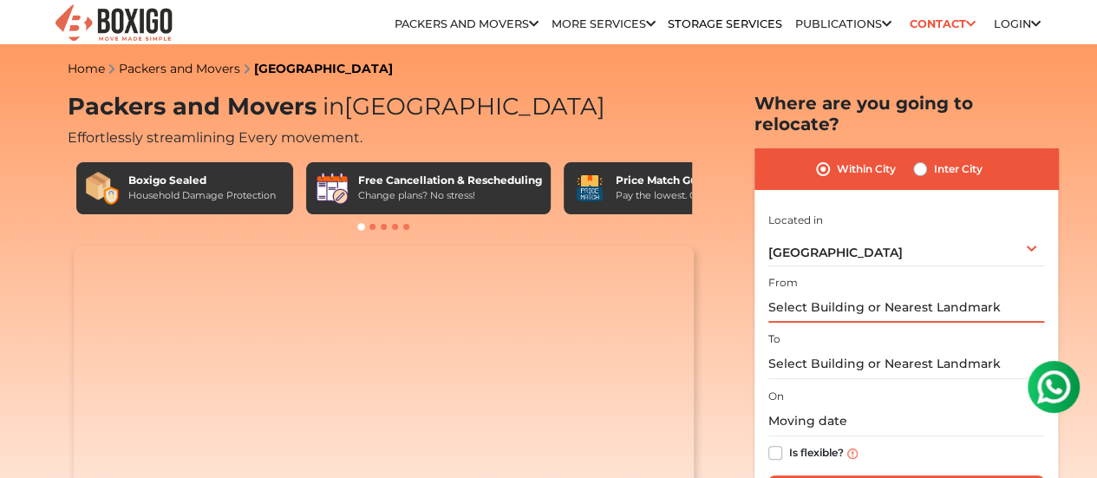
click at [814, 297] on input "text" at bounding box center [906, 307] width 276 height 30
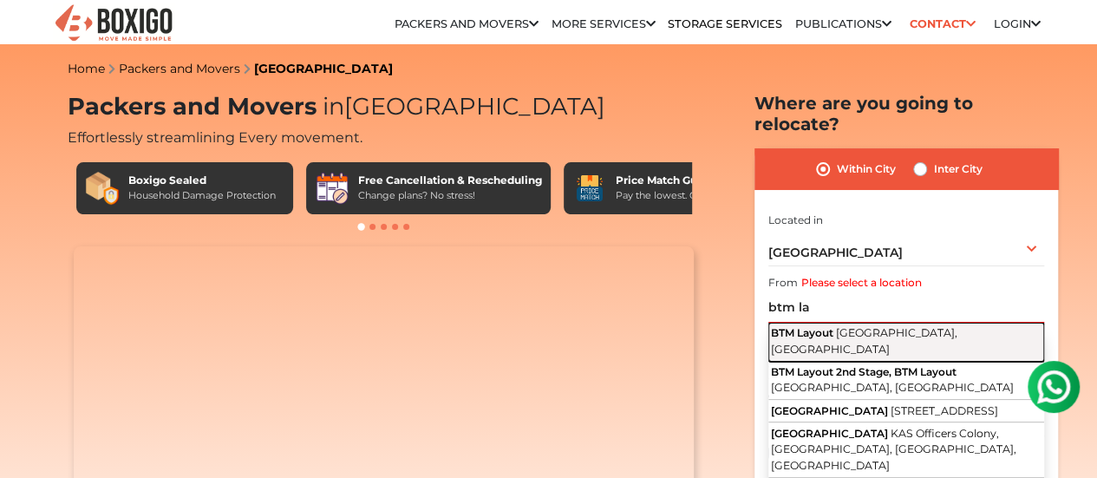
click at [826, 326] on span "BTM Layout" at bounding box center [802, 332] width 62 height 13
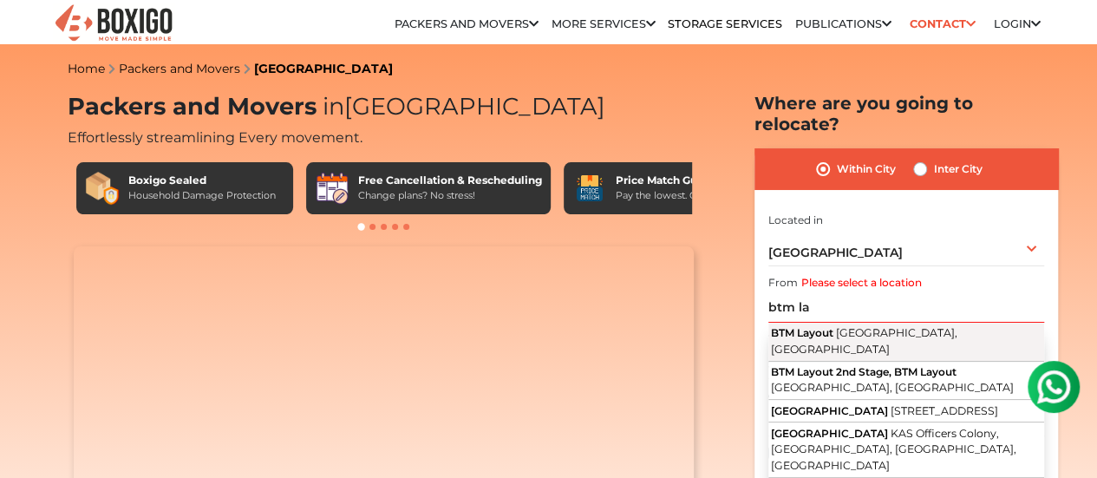
type input "BTM Layout, Bengaluru, Karnataka"
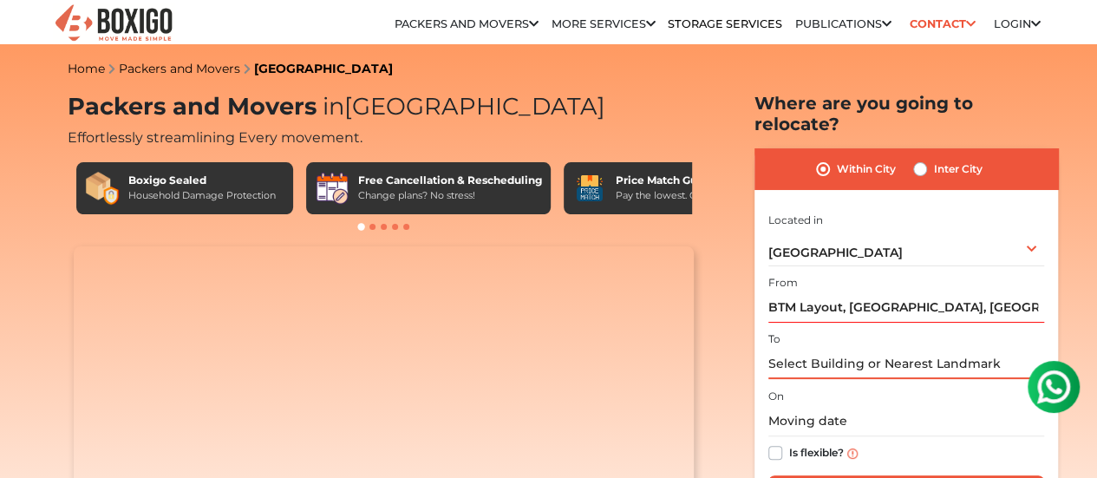
click at [827, 349] on input "text" at bounding box center [906, 364] width 276 height 30
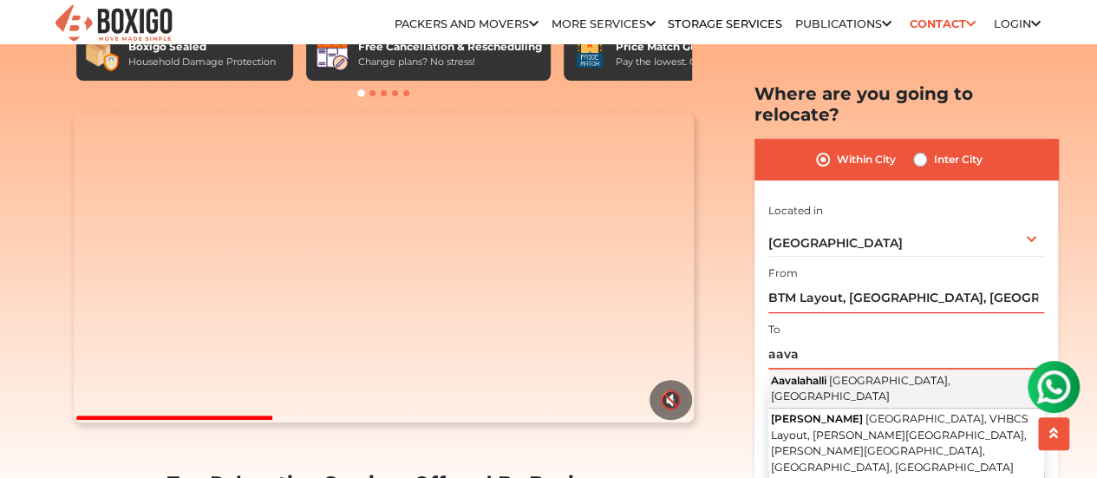
scroll to position [173, 0]
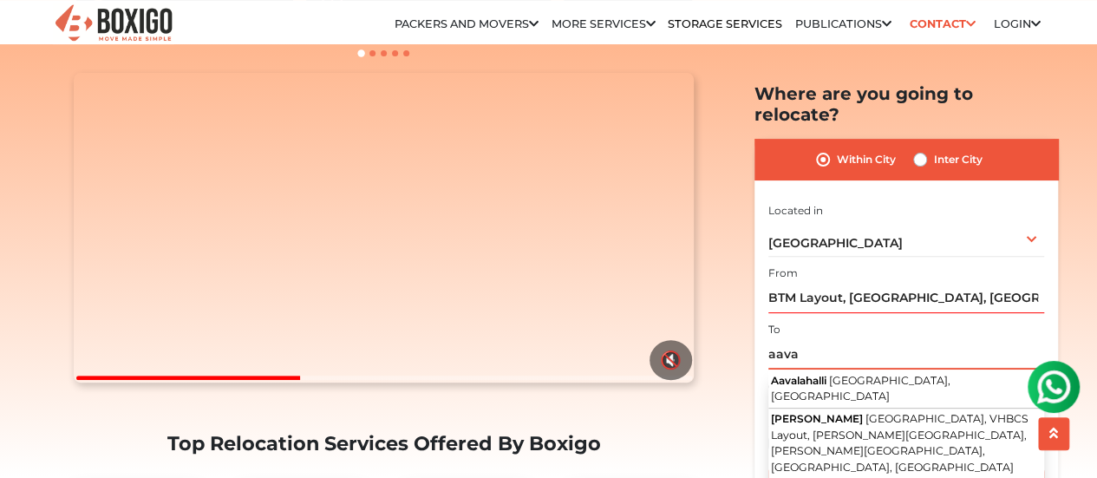
click at [777, 339] on input "aava" at bounding box center [906, 354] width 276 height 30
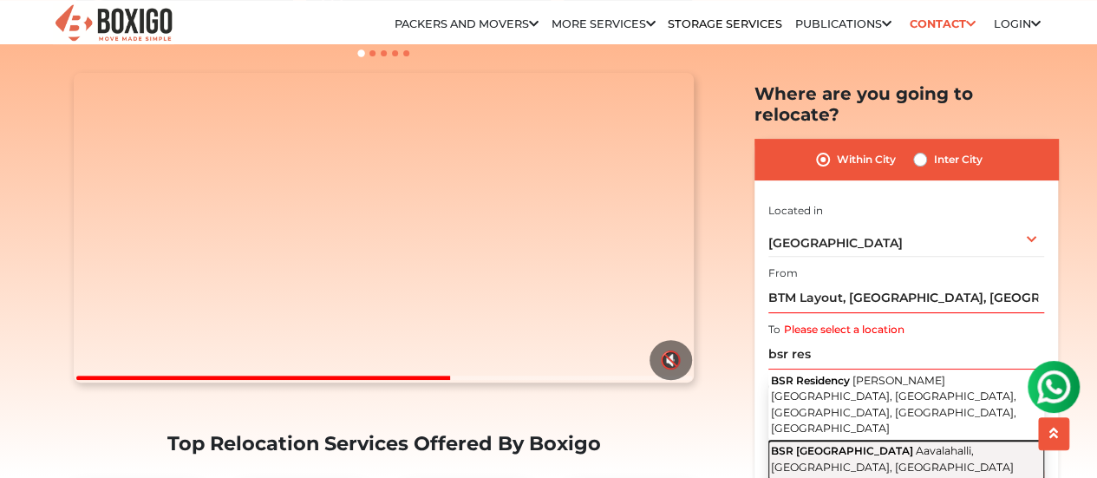
click at [907, 441] on button "BSR Residential Township Road Aavalahalli, Bengaluru, Karnataka" at bounding box center [906, 460] width 276 height 39
type input "BSR Residential Township Road, Aavalahalli, Bengaluru, Karnataka"
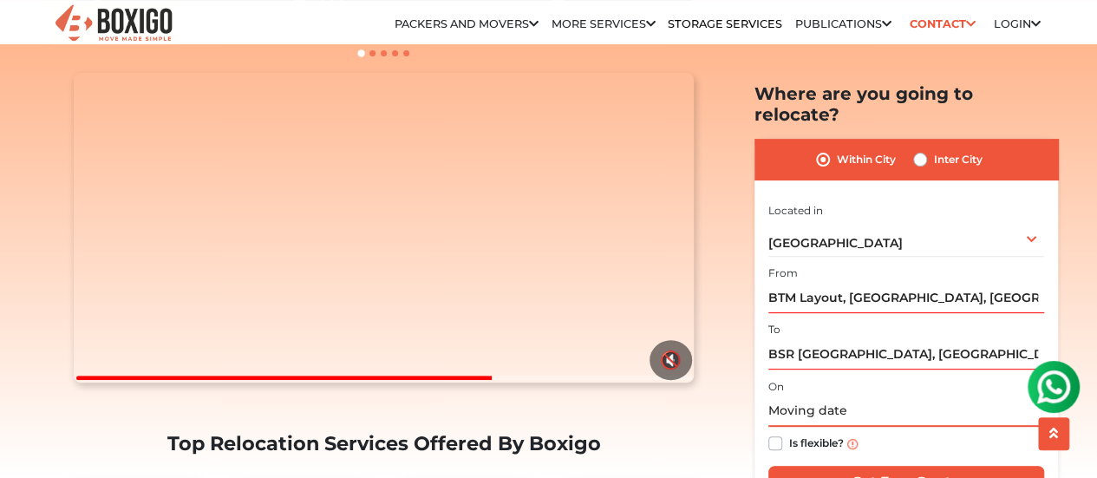
click at [826, 396] on input "text" at bounding box center [906, 411] width 276 height 30
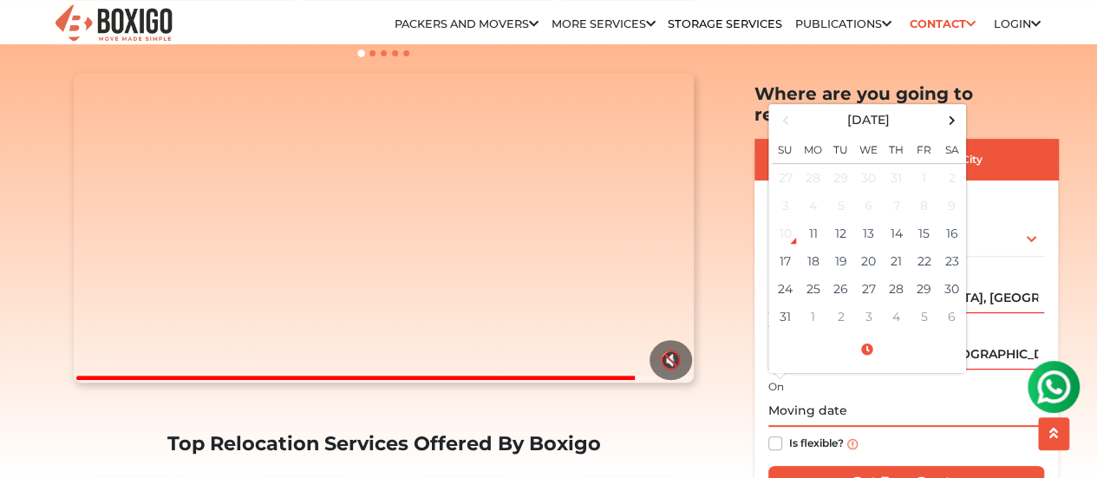
click at [786, 220] on div "10" at bounding box center [786, 233] width 26 height 26
click at [811, 219] on td "11" at bounding box center [814, 233] width 28 height 28
type input "08/11/2025 1:00 PM"
click at [905, 396] on input "08/11/2025 1:00 PM" at bounding box center [906, 411] width 276 height 30
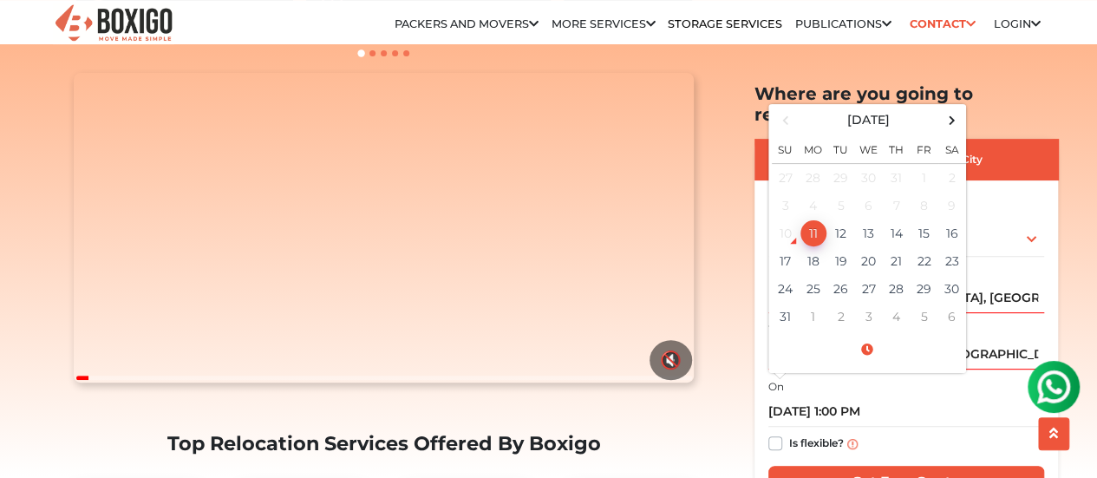
click at [789, 433] on label "Is flexible?" at bounding box center [816, 442] width 55 height 18
click at [768, 433] on input "Is flexible?" at bounding box center [775, 441] width 14 height 17
checkbox input "true"
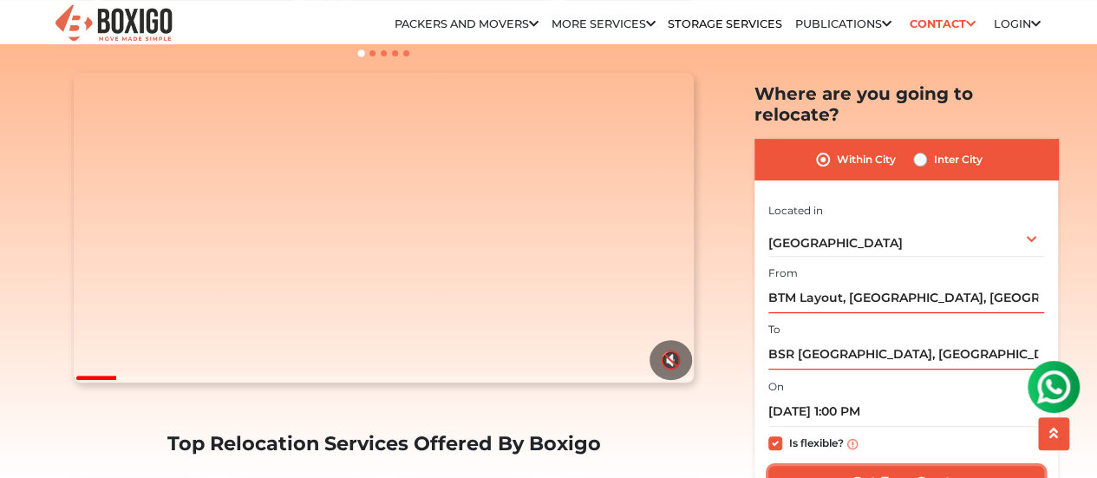
click at [894, 466] on input "Get Free Quote" at bounding box center [906, 482] width 276 height 33
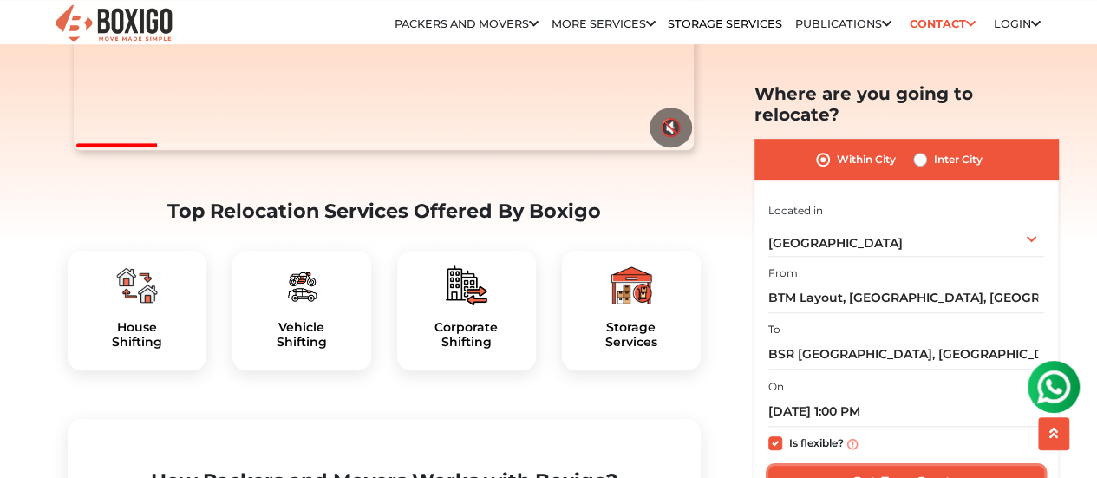
scroll to position [434, 0]
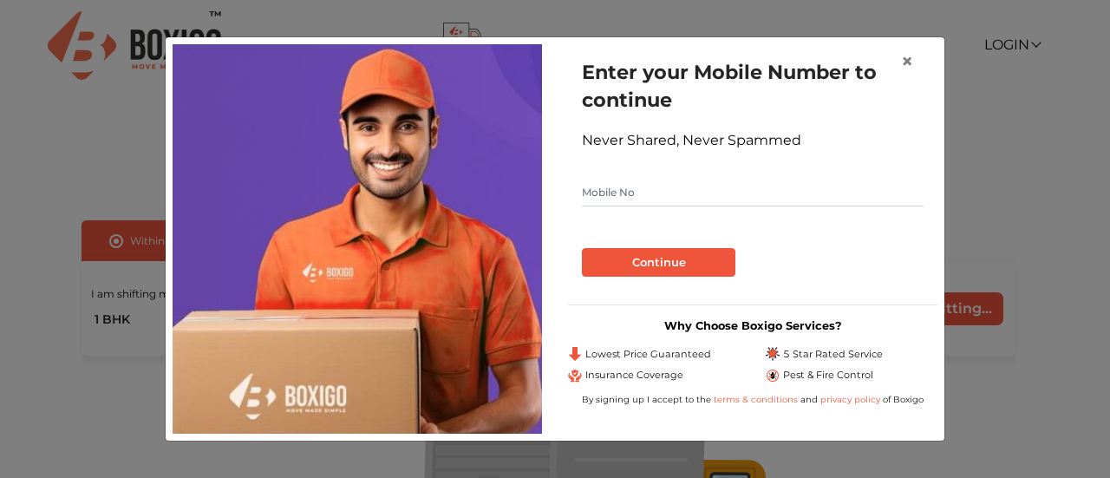
click at [709, 191] on input "text" at bounding box center [753, 193] width 342 height 28
type input "9902299522"
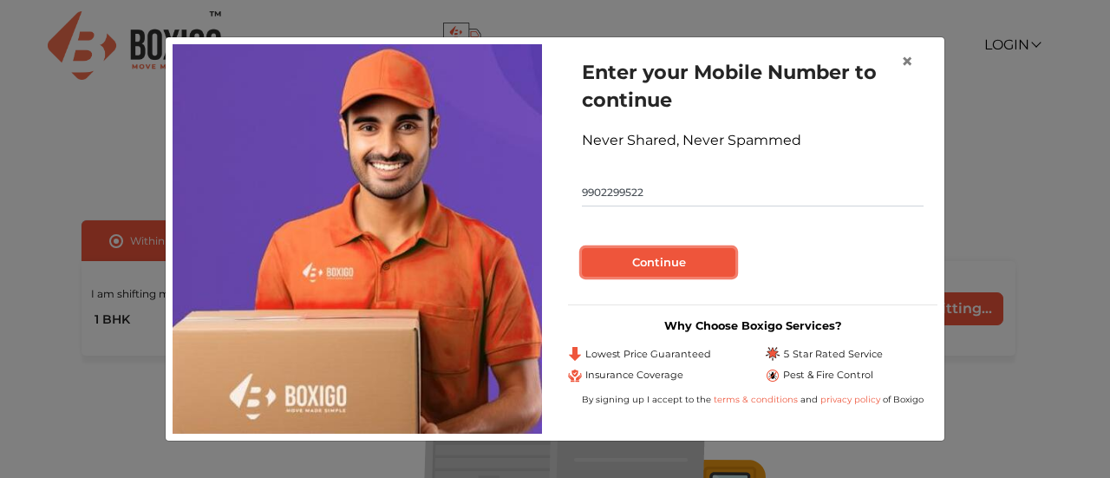
click at [657, 251] on button "Continue" at bounding box center [659, 262] width 154 height 29
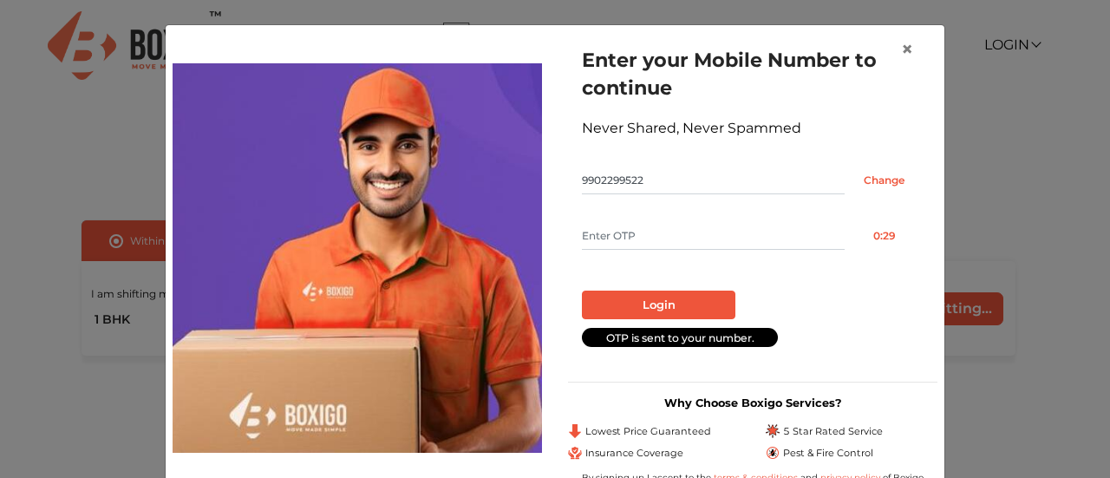
click at [659, 234] on input "text" at bounding box center [713, 236] width 263 height 28
click at [649, 237] on input "text" at bounding box center [713, 236] width 263 height 28
click at [642, 240] on input "text" at bounding box center [713, 236] width 263 height 28
type input "4125"
click at [582, 291] on button "Login" at bounding box center [659, 305] width 154 height 29
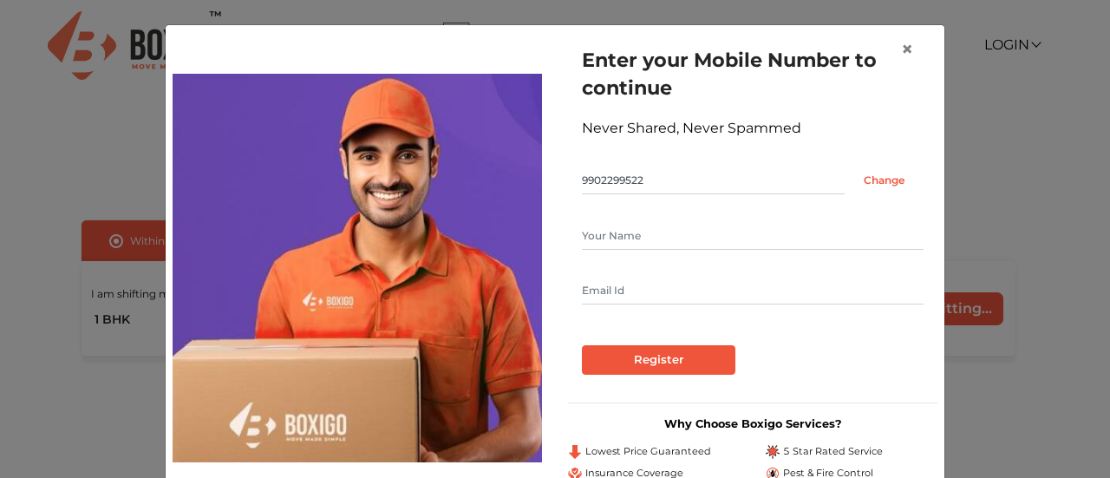
click at [638, 239] on input "text" at bounding box center [753, 236] width 342 height 28
click at [901, 46] on span "×" at bounding box center [907, 48] width 12 height 25
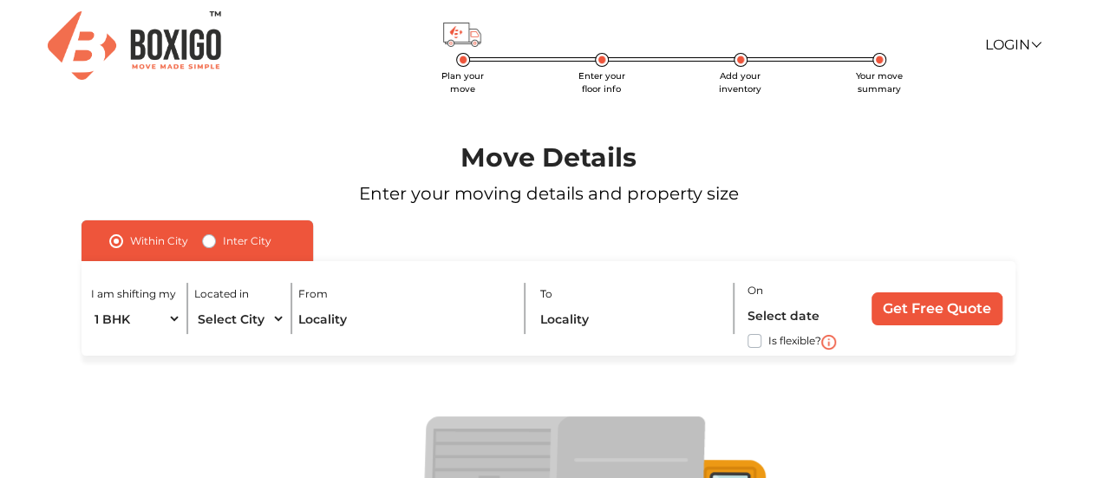
click at [167, 43] on img at bounding box center [134, 45] width 173 height 69
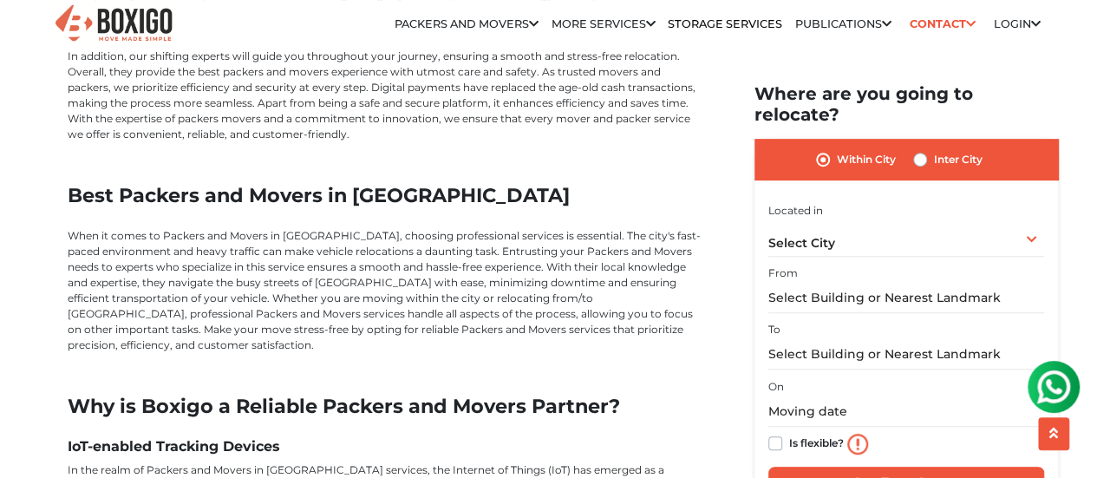
scroll to position [3727, 0]
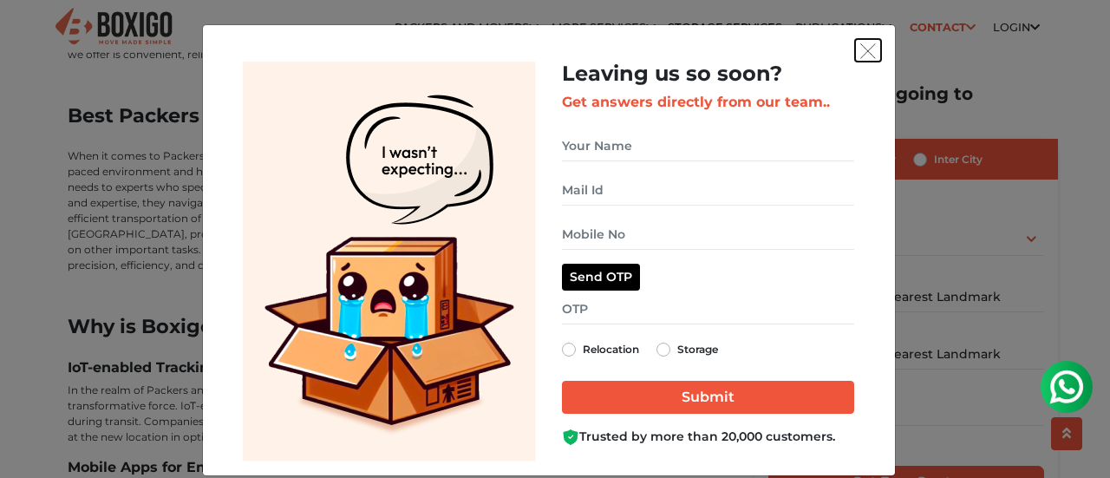
click at [862, 46] on img "get free quote dialog" at bounding box center [868, 51] width 16 height 16
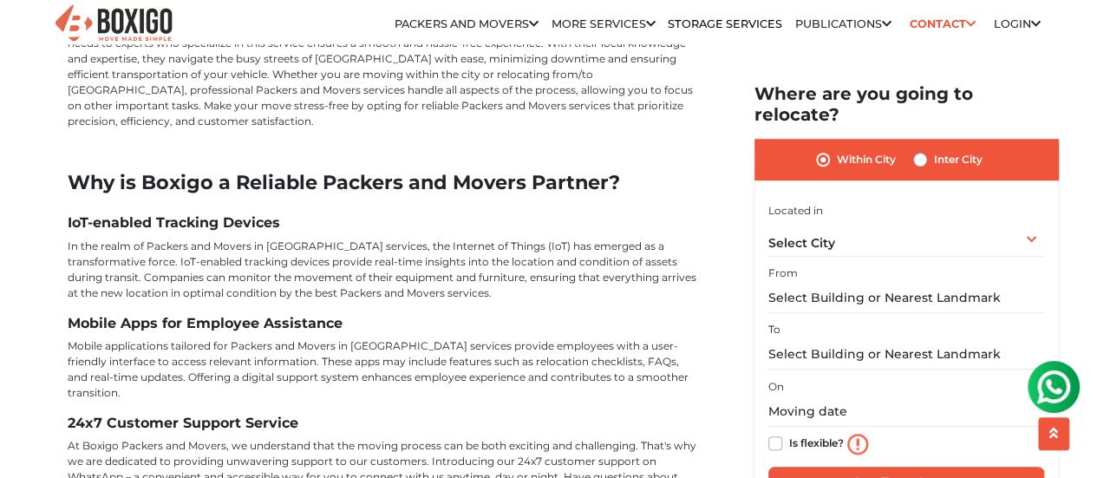
scroll to position [4074, 0]
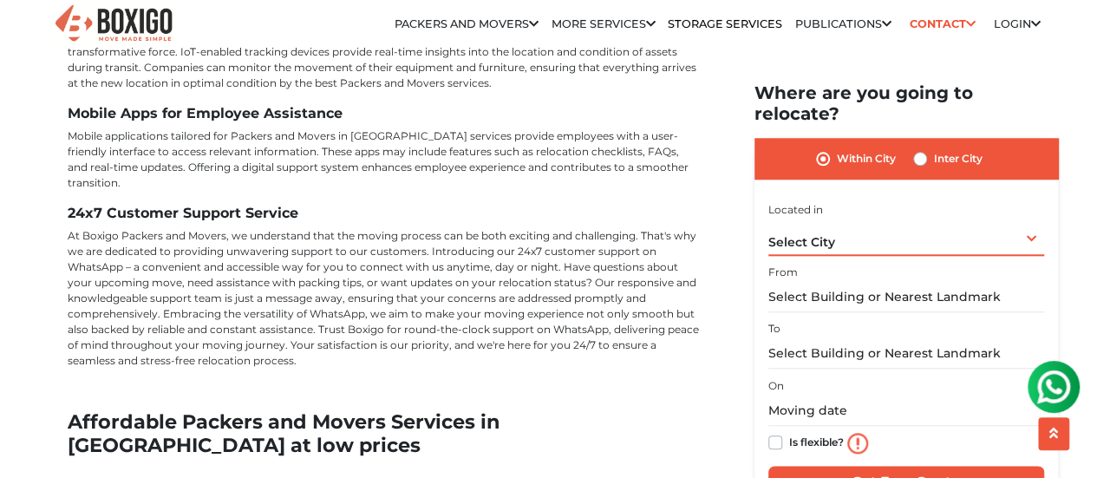
click at [821, 235] on span "Select City" at bounding box center [801, 243] width 67 height 16
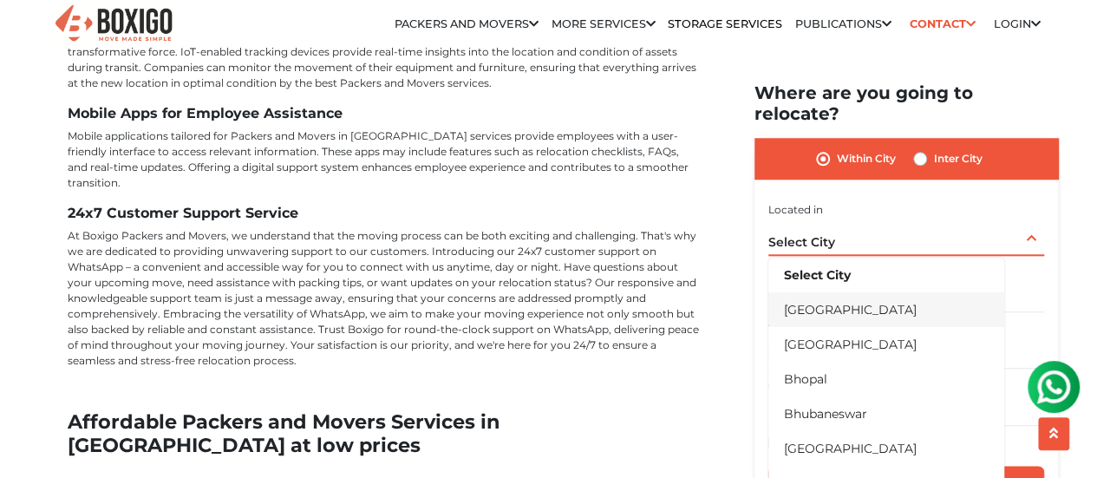
click at [840, 295] on li "[GEOGRAPHIC_DATA]" at bounding box center [886, 309] width 236 height 35
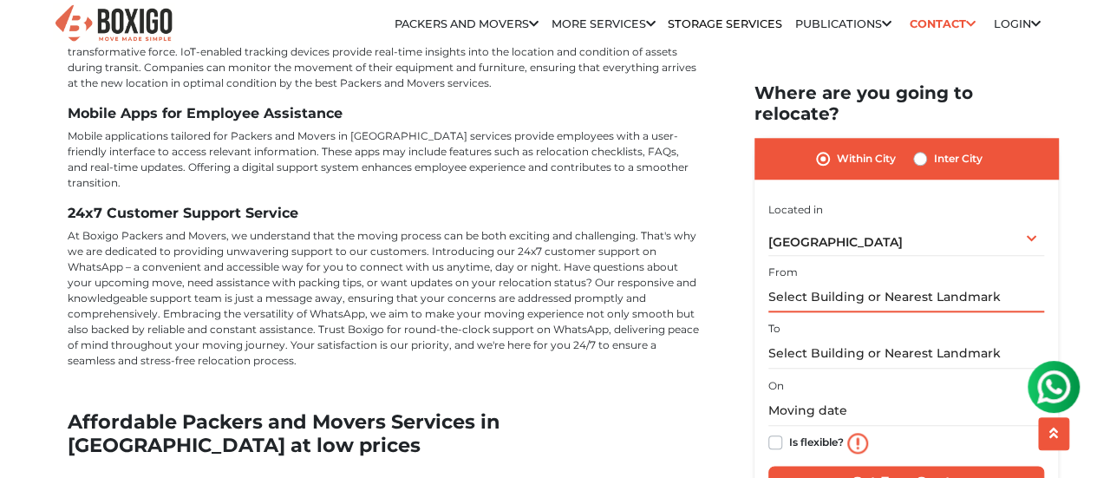
click at [850, 283] on input "text" at bounding box center [906, 298] width 276 height 30
click at [850, 227] on div "Bangalore Select City Bangalore Bengaluru Bhopal Bhubaneswar Chennai Coimbatore…" at bounding box center [906, 237] width 276 height 36
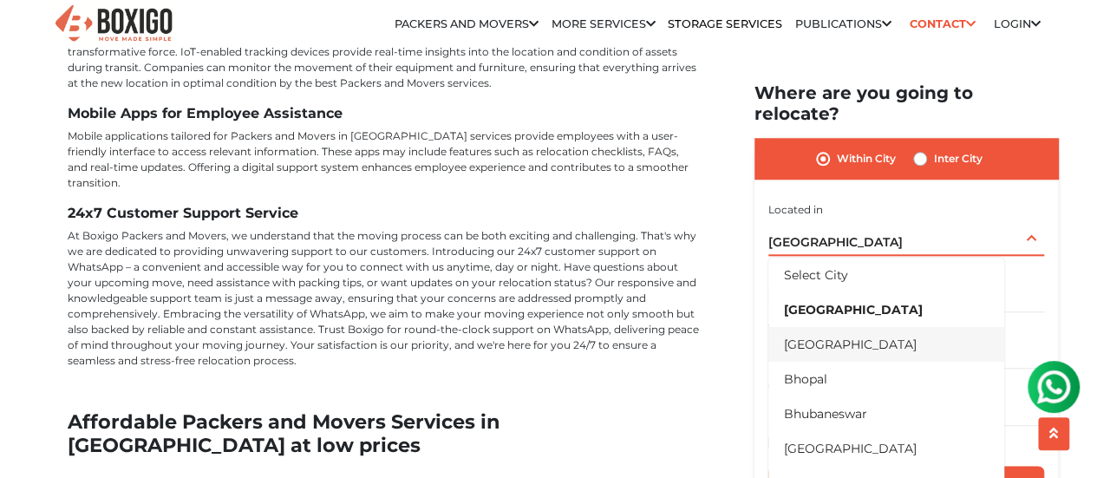
click at [856, 327] on li "[GEOGRAPHIC_DATA]" at bounding box center [886, 344] width 236 height 35
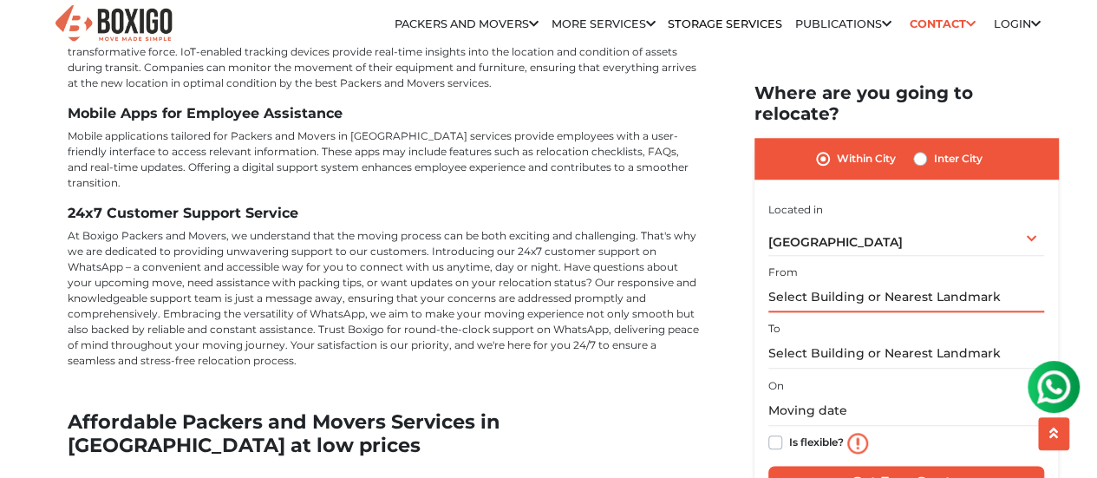
click at [873, 283] on input "text" at bounding box center [906, 298] width 276 height 30
type input "a"
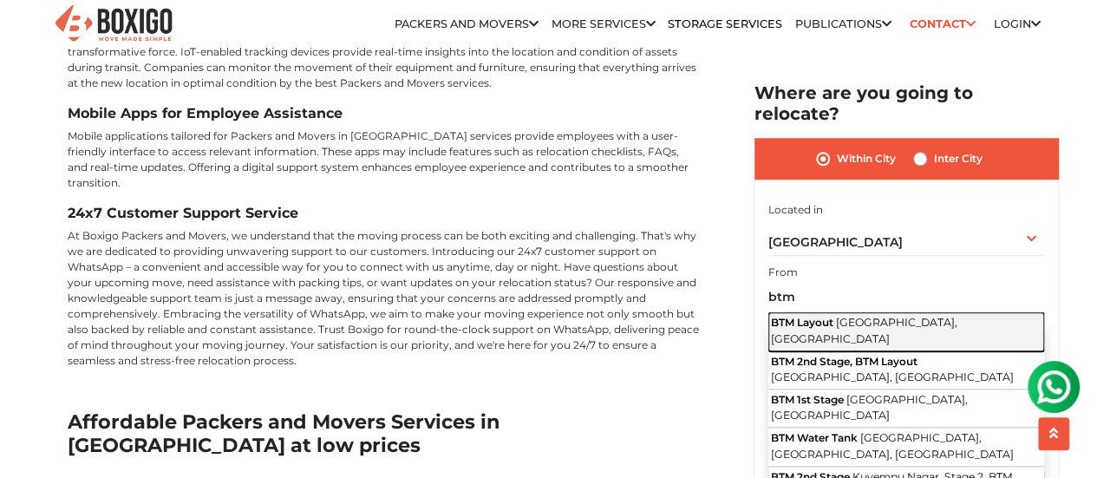
click at [865, 317] on span "Bengaluru, Karnataka" at bounding box center [864, 331] width 186 height 29
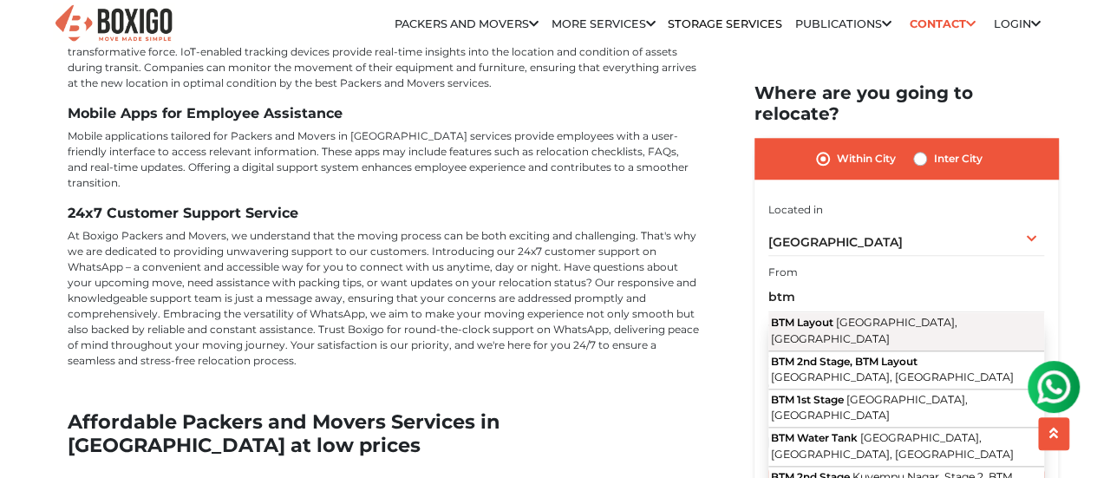
type input "BTM Layout, Bengaluru, Karnataka"
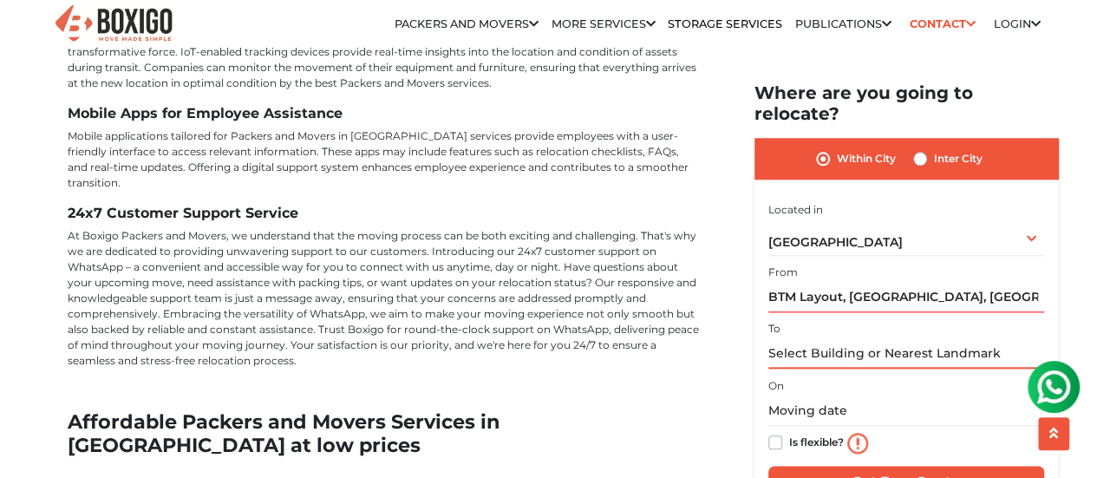
click at [871, 339] on input "text" at bounding box center [906, 354] width 276 height 30
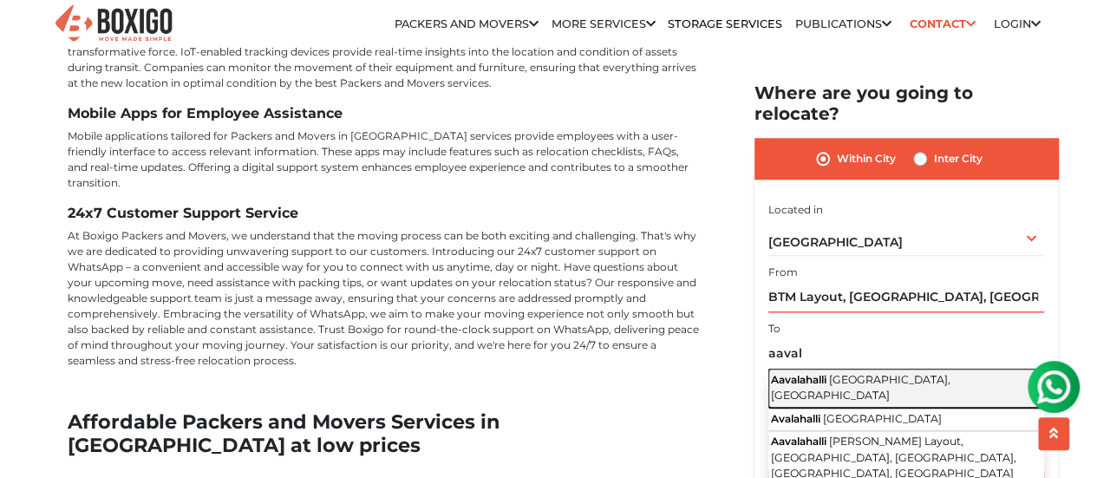
click at [858, 373] on span "Bengaluru, Karnataka" at bounding box center [861, 387] width 180 height 29
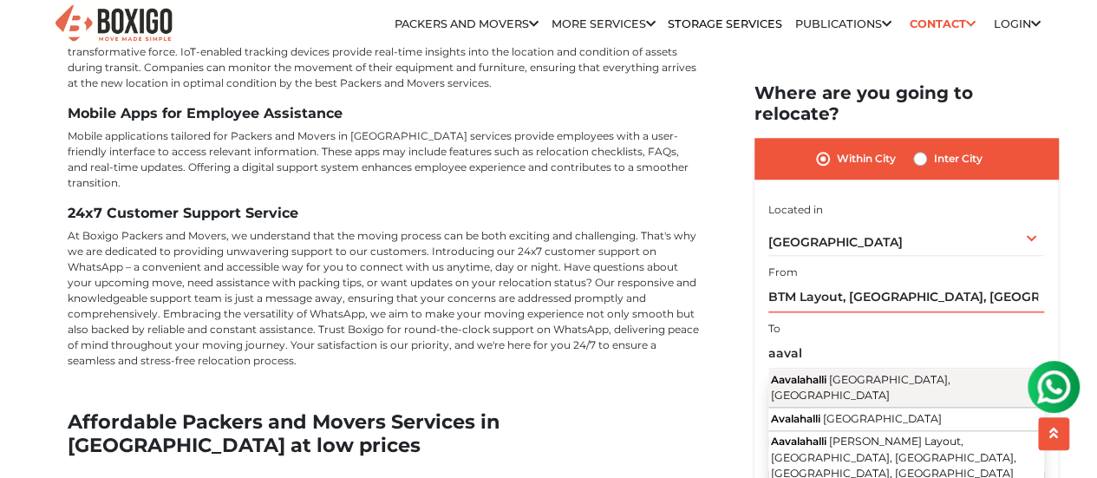
type input "Aavalahalli, Bengaluru, Karnataka"
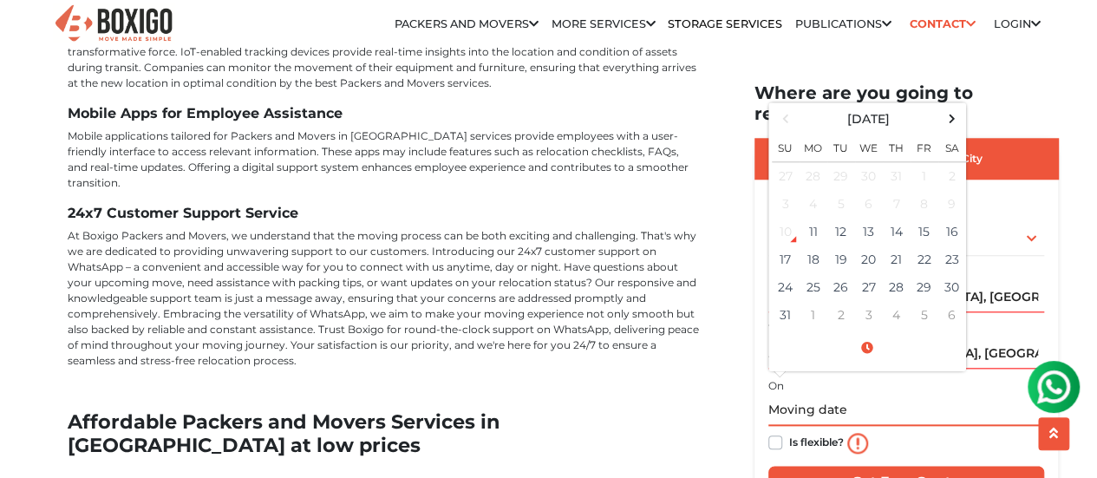
click at [856, 396] on input "text" at bounding box center [906, 411] width 276 height 30
click at [810, 219] on td "11" at bounding box center [814, 233] width 28 height 28
type input "08/11/2025 1:02 PM"
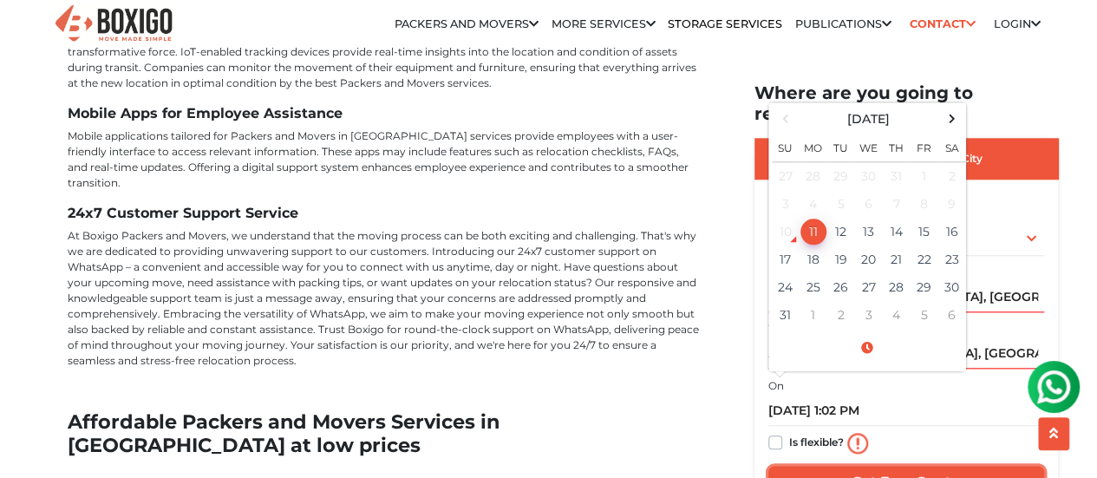
click at [899, 467] on input "Get Free Quote" at bounding box center [906, 483] width 276 height 33
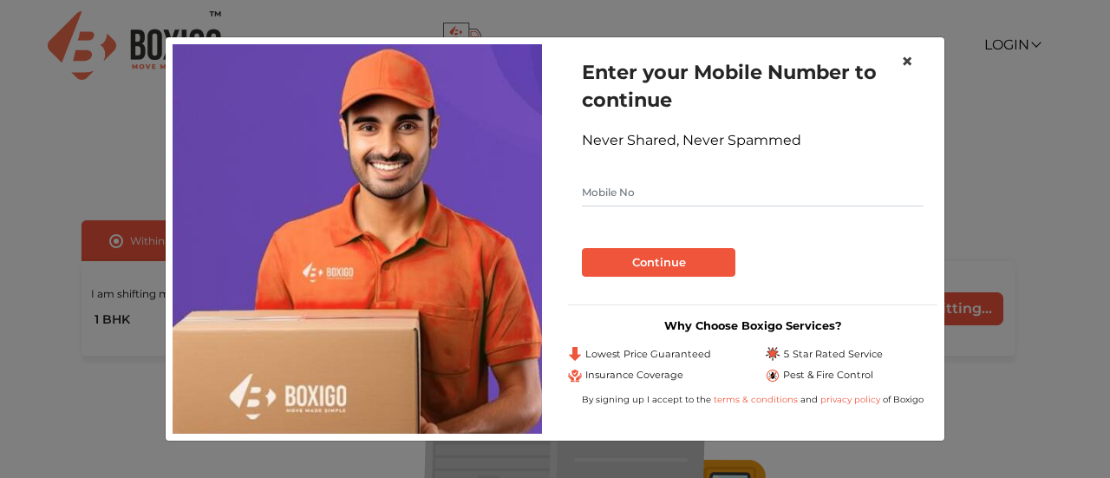
click at [911, 62] on span "×" at bounding box center [907, 61] width 12 height 25
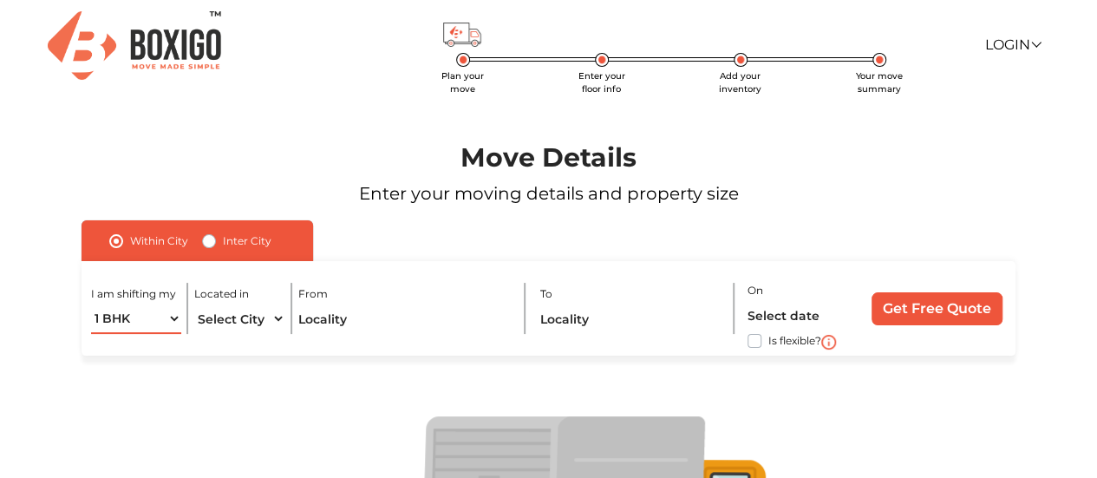
click at [150, 322] on select "1 BHK 2 BHK 3 BHK 3 + BHK FEW ITEMS" at bounding box center [136, 319] width 90 height 30
select select "FEW ITEMS"
click at [91, 304] on select "1 BHK 2 BHK 3 BHK 3 + BHK FEW ITEMS" at bounding box center [136, 319] width 90 height 30
click at [252, 317] on select "Select City Bangalore Bengaluru Bhopal Bhubaneswar Chennai Coimbatore Cuttack D…" at bounding box center [239, 319] width 90 height 30
select select "[GEOGRAPHIC_DATA]"
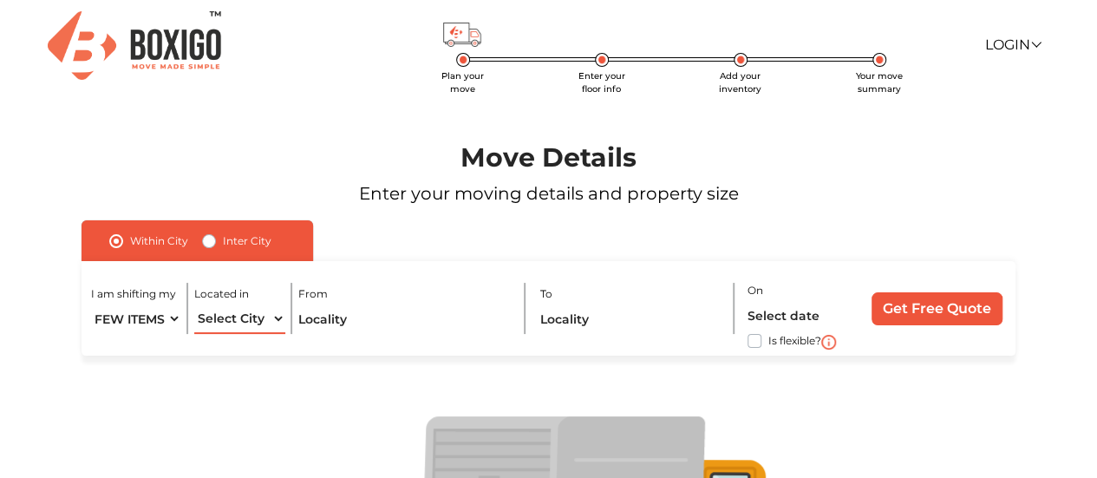
click at [194, 304] on select "Select City Bangalore Bengaluru Bhopal Bhubaneswar Chennai Coimbatore Cuttack D…" at bounding box center [239, 319] width 90 height 30
click at [460, 310] on input "text" at bounding box center [404, 319] width 213 height 30
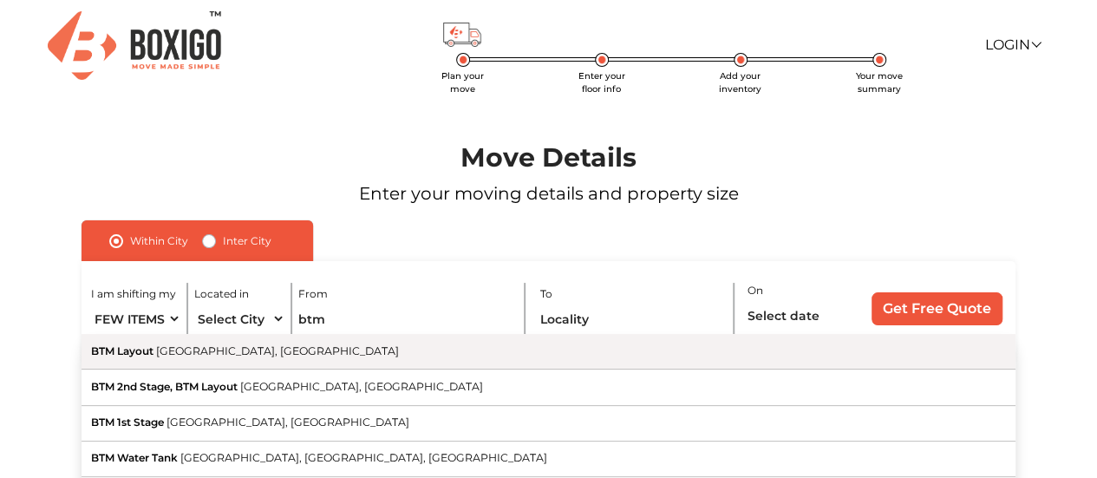
click at [382, 356] on button "BTM Layout Bengaluru, Karnataka" at bounding box center [549, 352] width 934 height 36
type input "BTM Layout, Bengaluru, Karnataka"
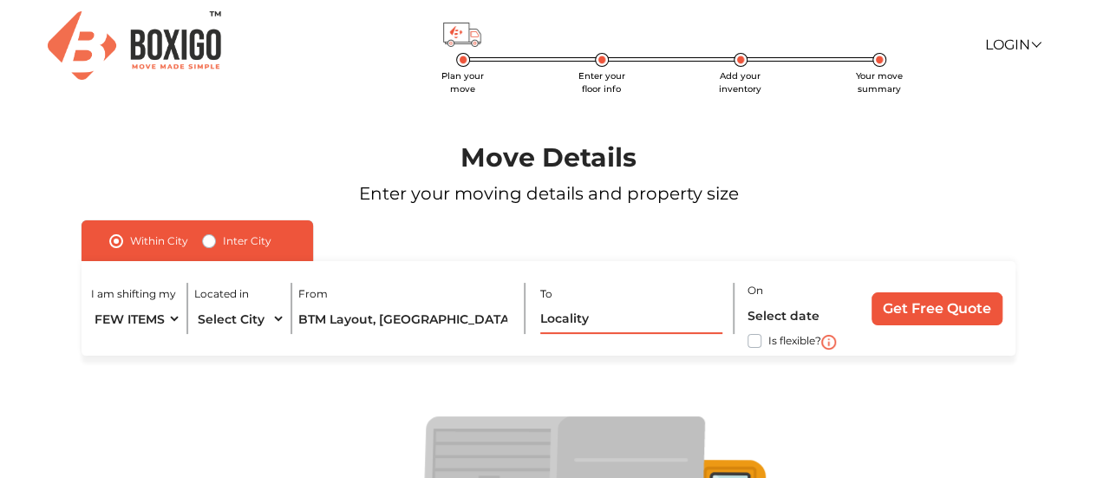
click at [578, 314] on input "text" at bounding box center [631, 319] width 183 height 30
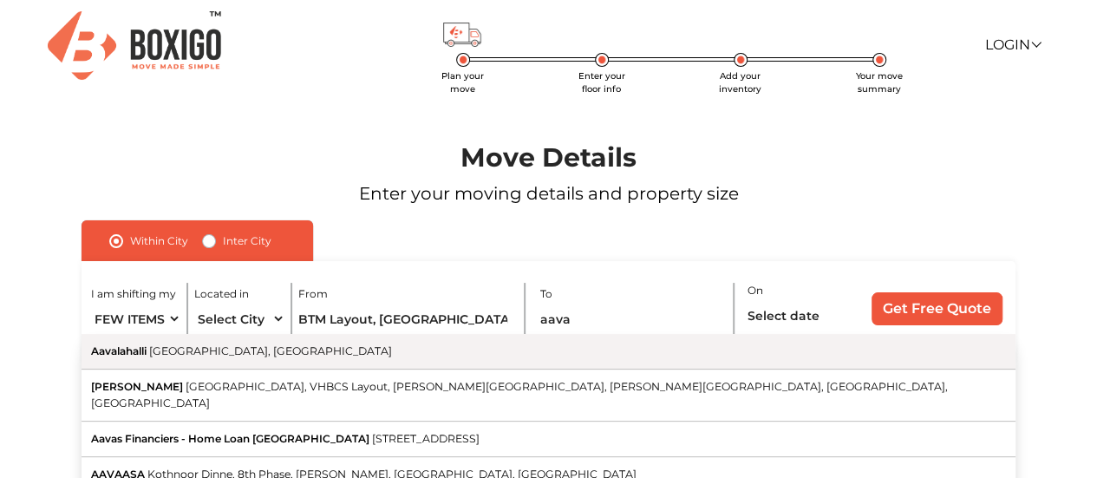
click at [572, 358] on button "Aavalahalli Bengaluru, Karnataka" at bounding box center [549, 352] width 934 height 36
type input "Aavalahalli, Bengaluru, Karnataka"
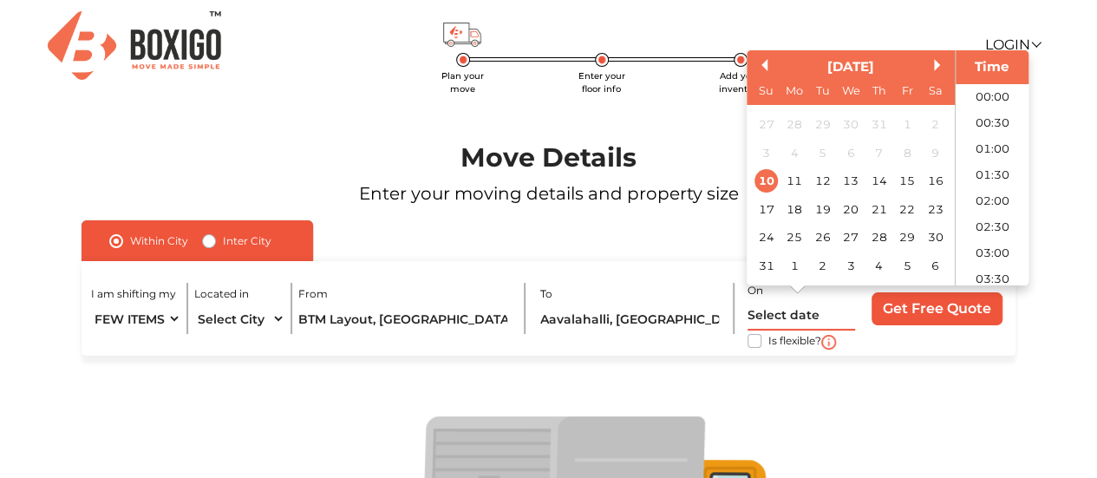
click at [808, 316] on input "text" at bounding box center [802, 315] width 108 height 30
click at [794, 186] on div "11" at bounding box center [793, 181] width 23 height 23
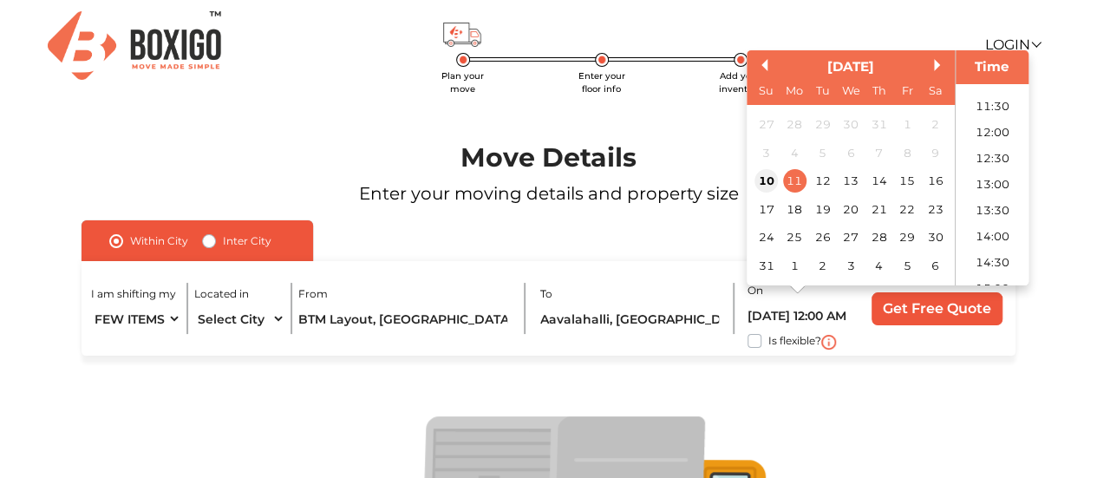
click at [757, 178] on div "10" at bounding box center [766, 181] width 23 height 23
click at [987, 265] on li "14:30" at bounding box center [993, 263] width 74 height 26
type input "10/08/2025 2:30 PM"
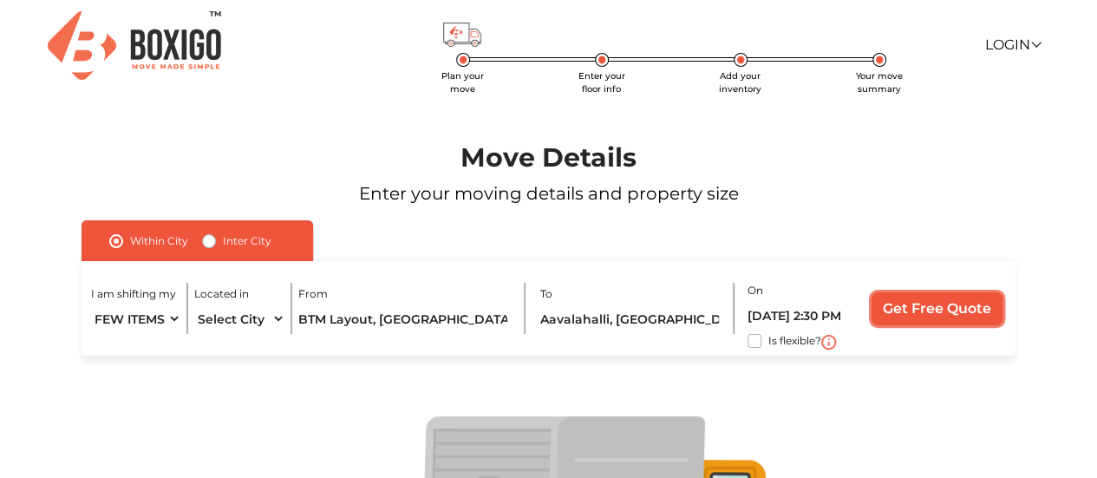
click at [942, 302] on input "Get Free Quote" at bounding box center [937, 308] width 131 height 33
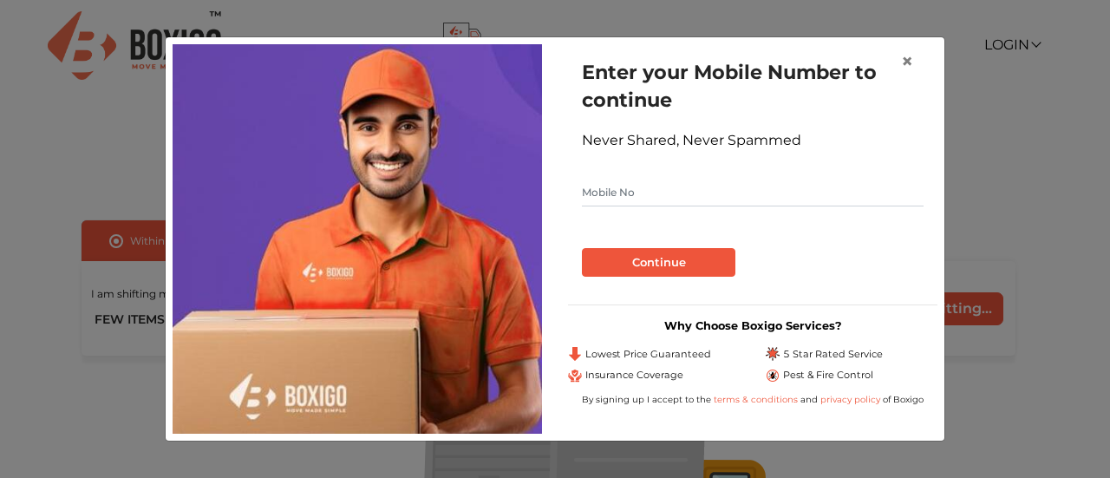
click at [652, 194] on input "text" at bounding box center [753, 193] width 342 height 28
click at [911, 62] on span "×" at bounding box center [907, 61] width 12 height 25
